Goal: Task Accomplishment & Management: Manage account settings

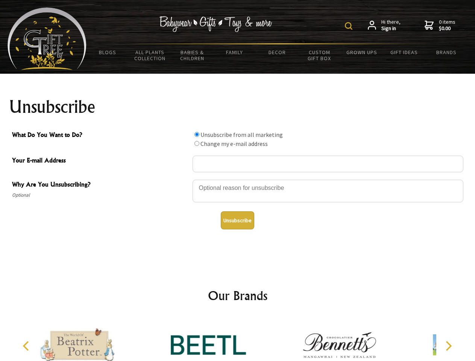
click at [350, 26] on img at bounding box center [349, 26] width 8 height 8
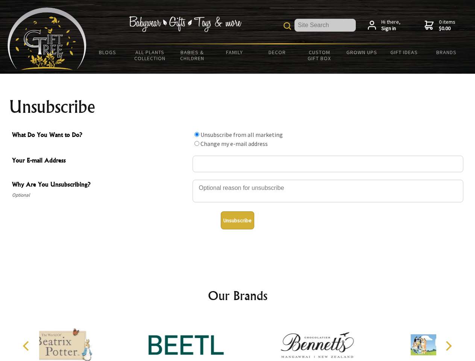
click at [238, 179] on div at bounding box center [328, 192] width 271 height 26
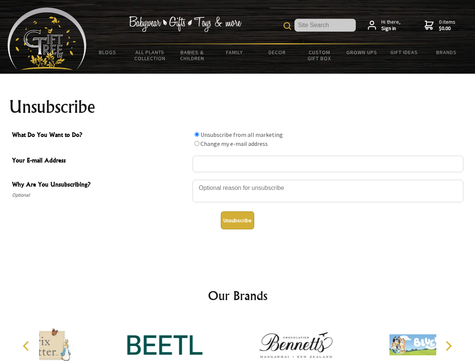
click at [197, 134] on input "What Do You Want to Do?" at bounding box center [196, 134] width 5 height 5
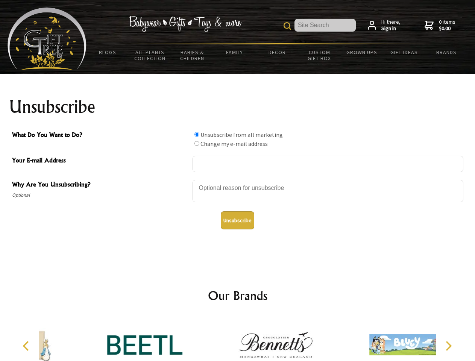
click at [197, 143] on input "What Do You Want to Do?" at bounding box center [196, 143] width 5 height 5
radio input "true"
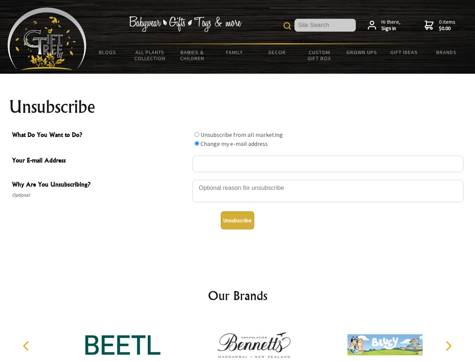
click at [237, 220] on button "Unsubscribe" at bounding box center [237, 220] width 33 height 18
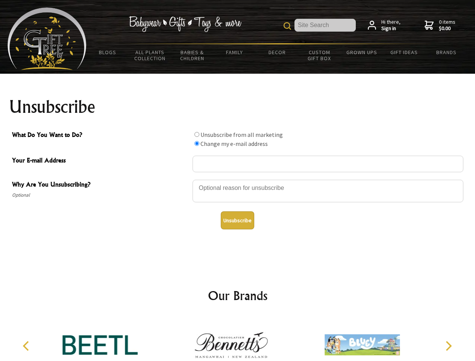
click at [27, 346] on icon "Previous" at bounding box center [27, 346] width 10 height 10
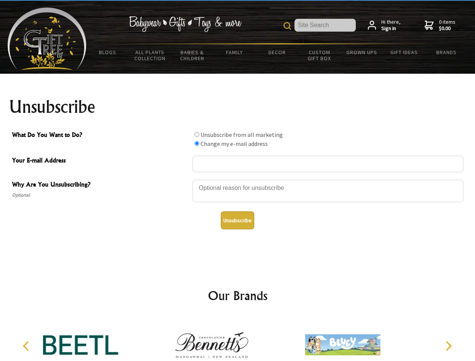
click at [448, 346] on icon "Next" at bounding box center [448, 346] width 10 height 10
